Goal: Transaction & Acquisition: Purchase product/service

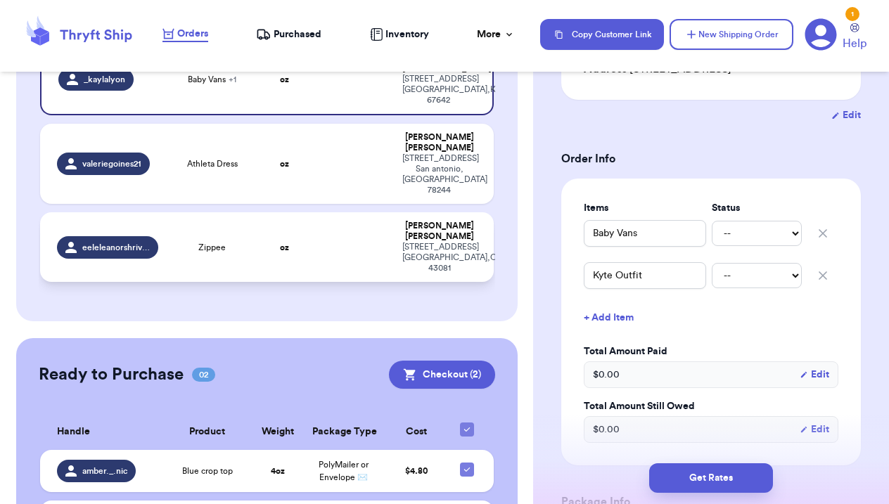
scroll to position [451, 0]
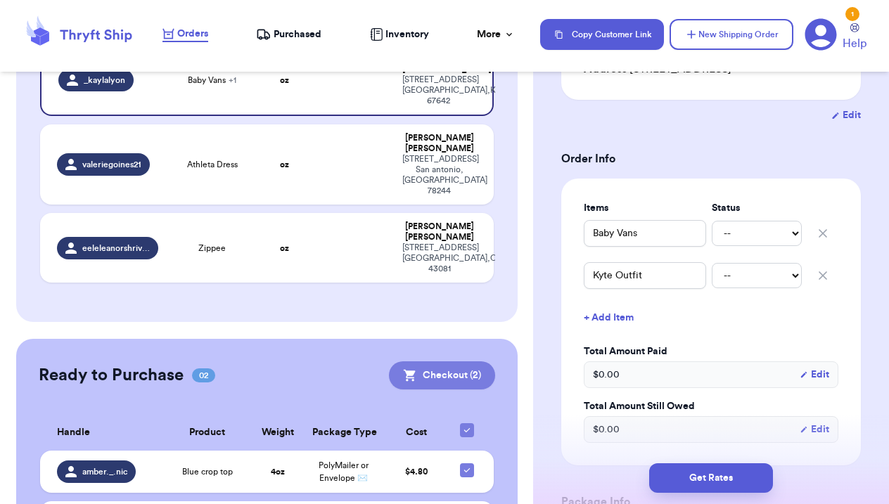
click at [452, 362] on button "Checkout ( 2 )" at bounding box center [442, 376] width 106 height 28
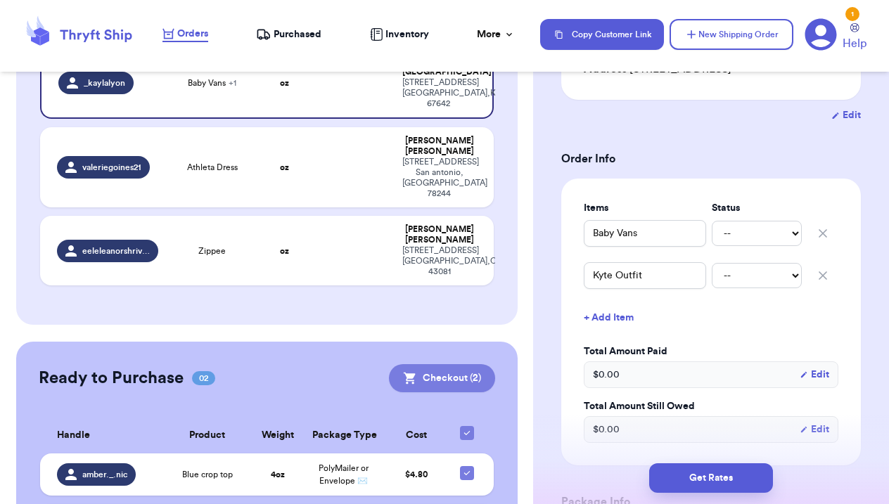
scroll to position [223, 0]
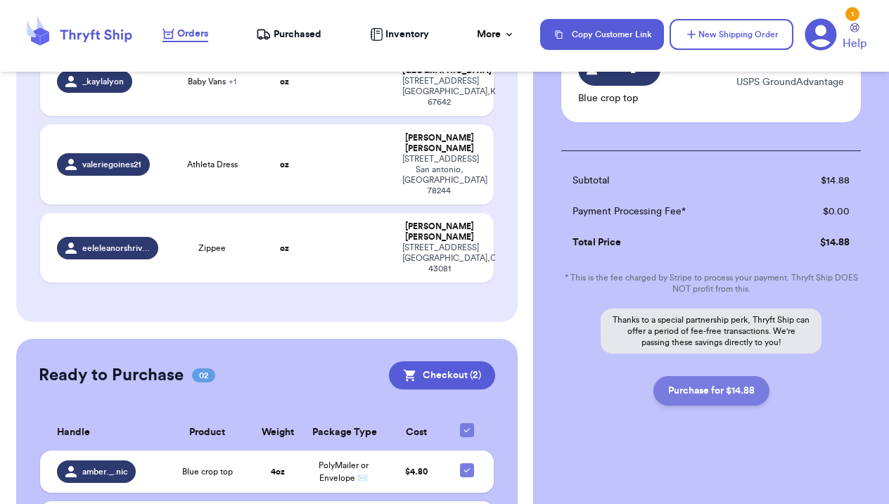
click at [714, 393] on button "Purchase for $14.88" at bounding box center [712, 391] width 116 height 30
checkbox input "false"
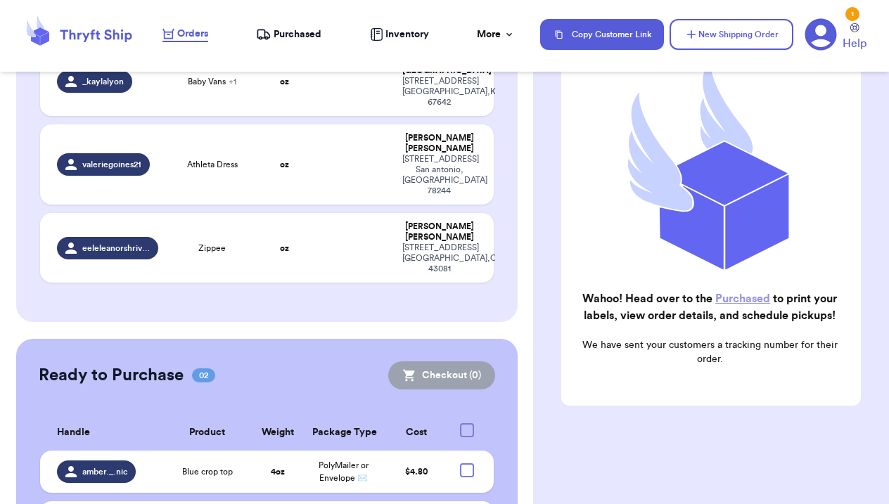
scroll to position [157, 0]
checkbox input "true"
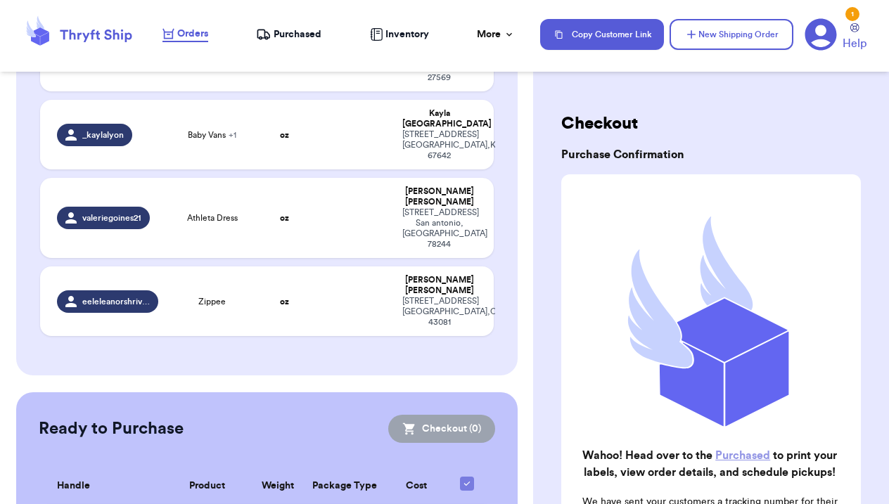
scroll to position [0, 0]
click at [283, 31] on span "Purchased" at bounding box center [298, 34] width 48 height 14
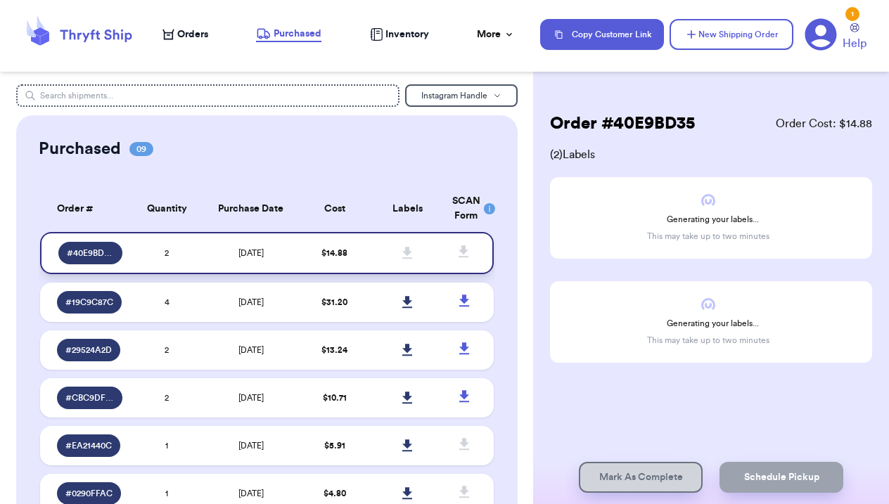
click at [408, 259] on icon at bounding box center [407, 253] width 10 height 12
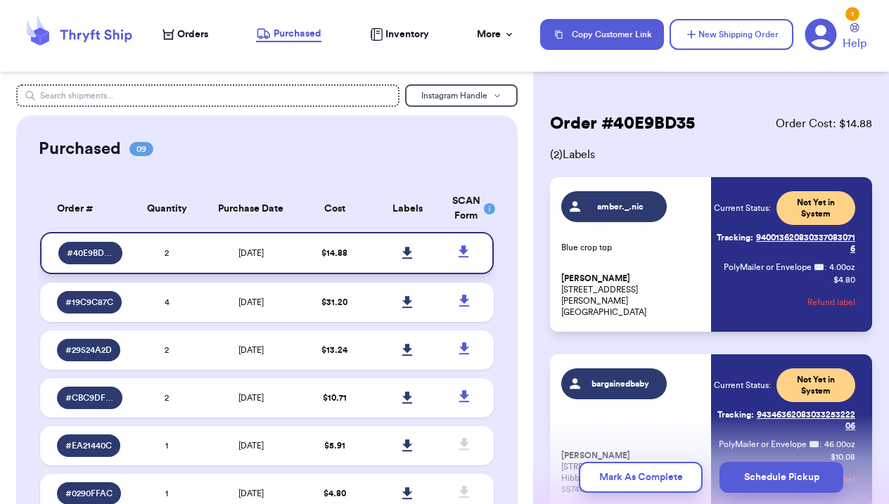
click at [407, 258] on icon at bounding box center [407, 253] width 10 height 12
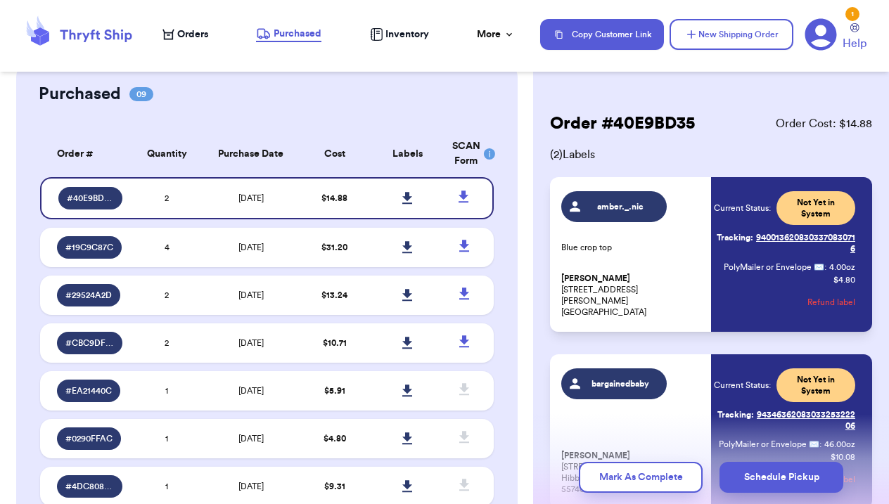
click at [180, 32] on span "Orders" at bounding box center [192, 34] width 31 height 14
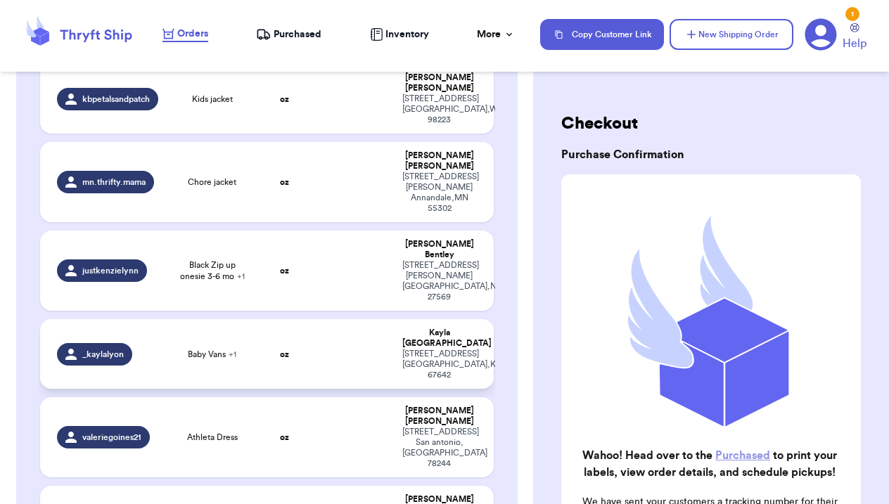
scroll to position [178, 0]
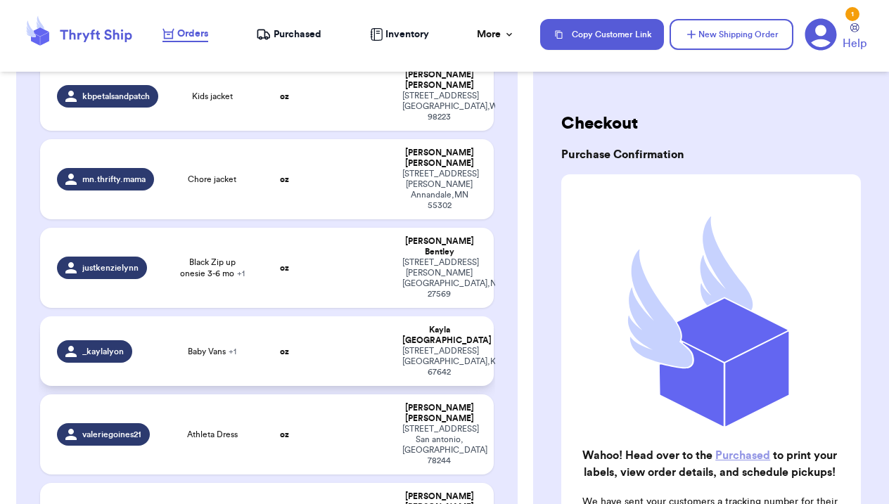
click at [338, 317] on td at bounding box center [353, 352] width 82 height 70
